Goal: Ask a question

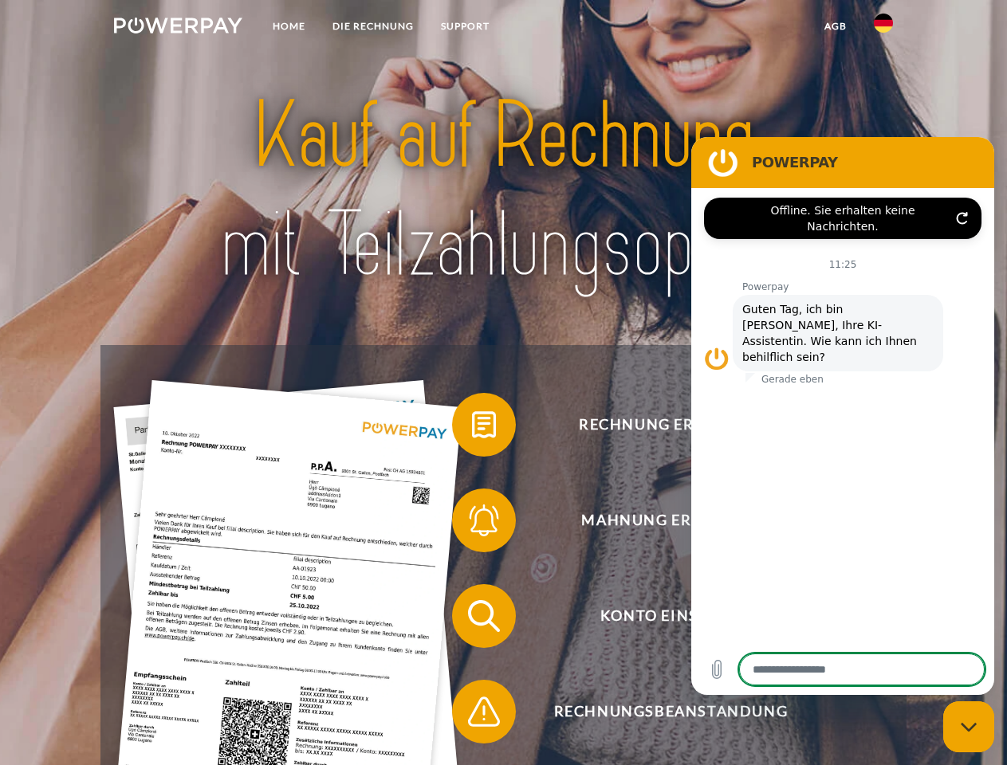
click at [178, 28] on img at bounding box center [178, 26] width 128 height 16
click at [883, 28] on img at bounding box center [883, 23] width 19 height 19
click at [835, 26] on link "agb" at bounding box center [835, 26] width 49 height 29
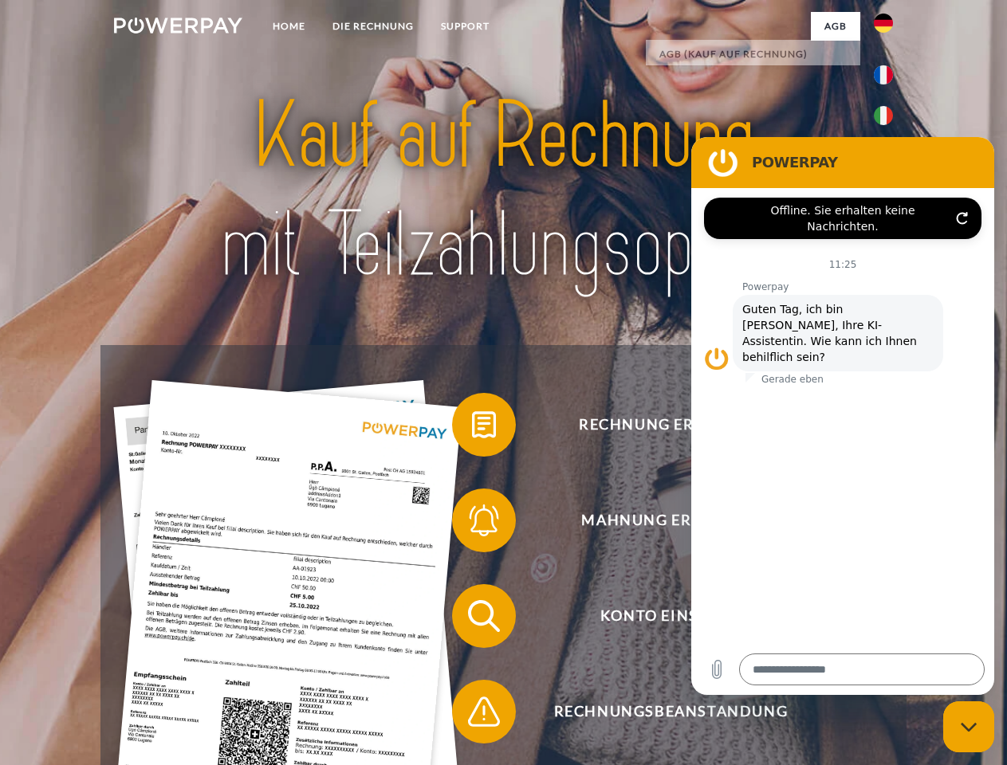
click at [472, 428] on span at bounding box center [460, 425] width 80 height 80
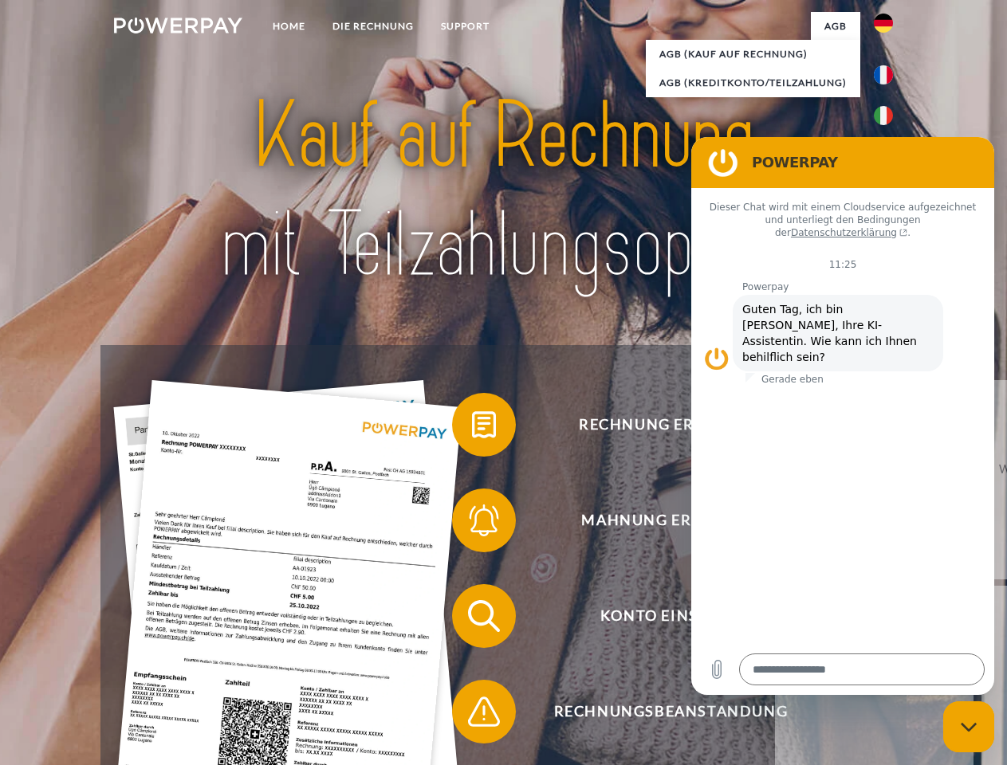
click at [472, 524] on span at bounding box center [460, 521] width 80 height 80
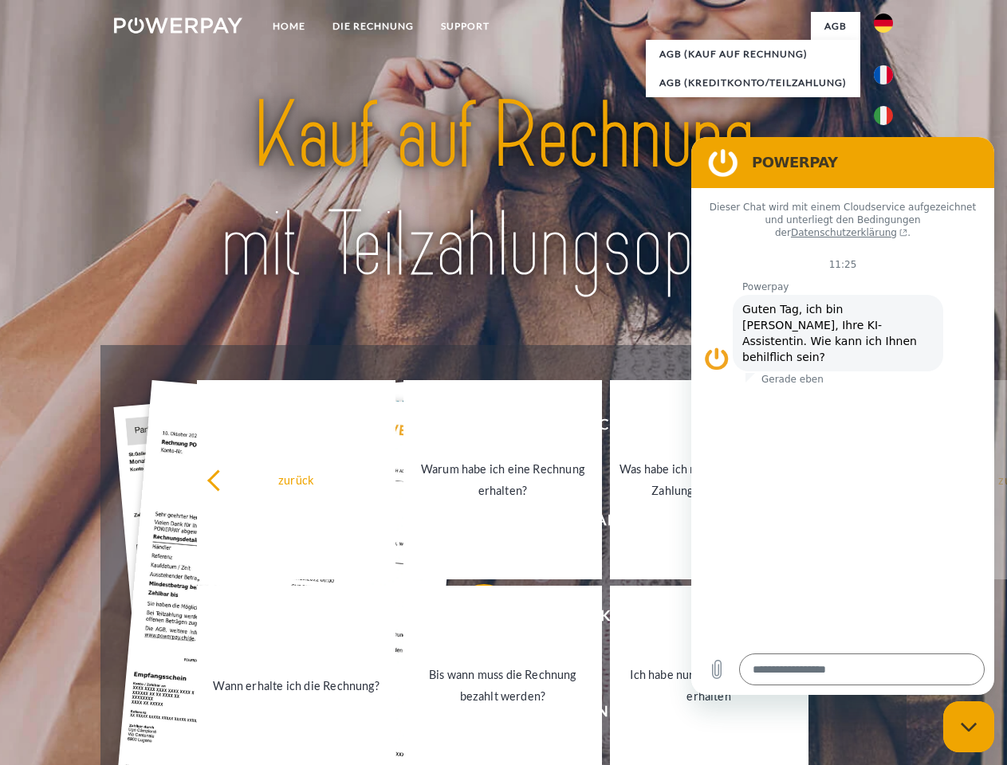
click at [472, 619] on link "Bis wann muss die Rechnung bezahlt werden?" at bounding box center [502, 685] width 198 height 199
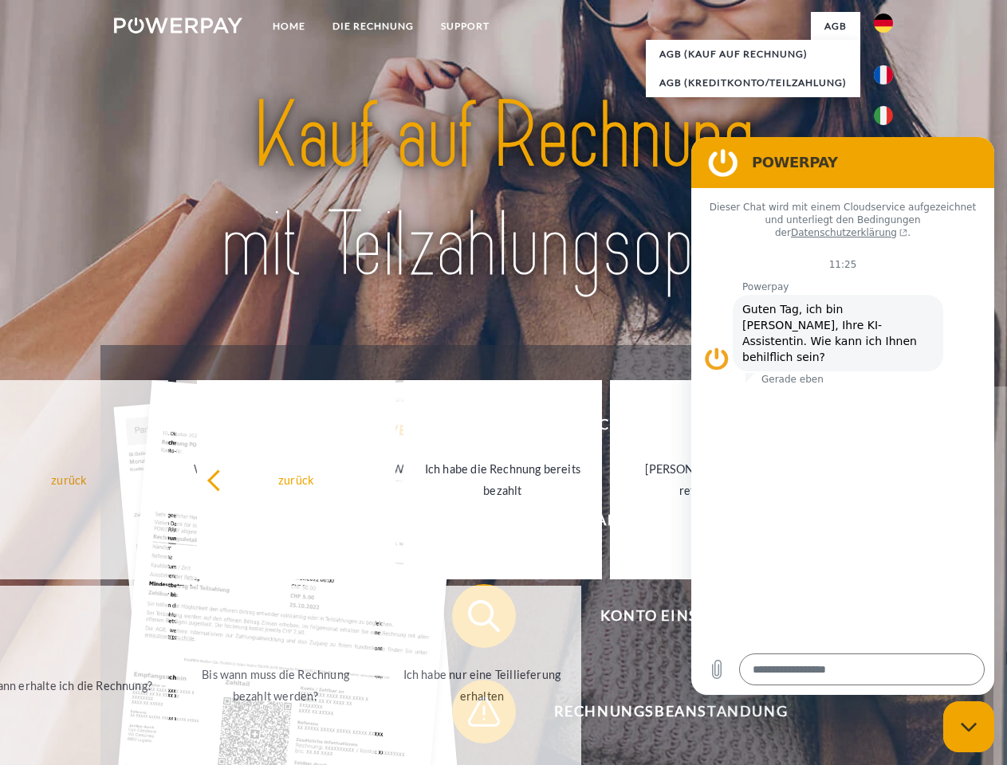
click at [472, 715] on span at bounding box center [460, 712] width 80 height 80
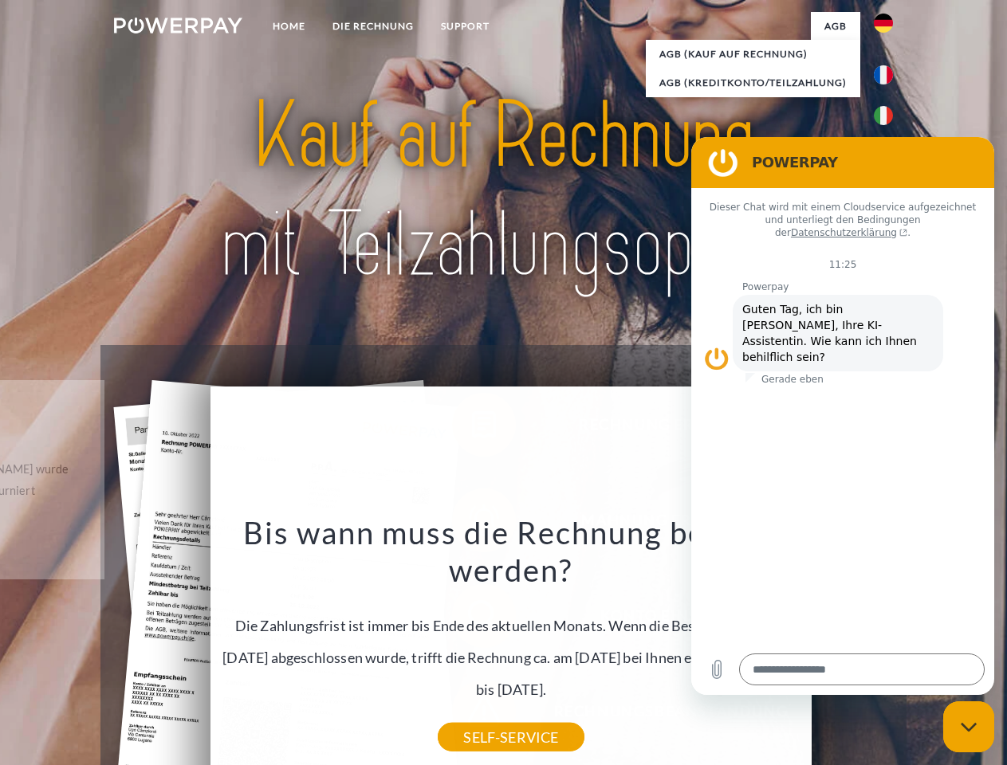
click at [969, 727] on icon "Messaging-Fenster schließen" at bounding box center [969, 727] width 17 height 10
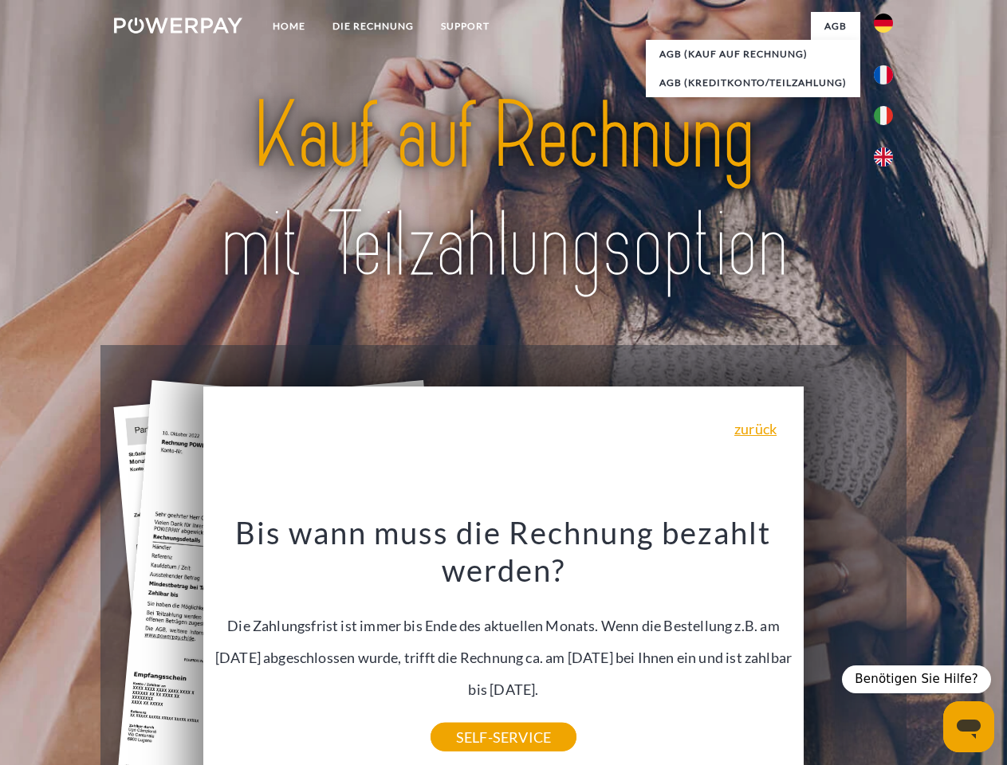
type textarea "*"
